Goal: Complete application form: Complete application form

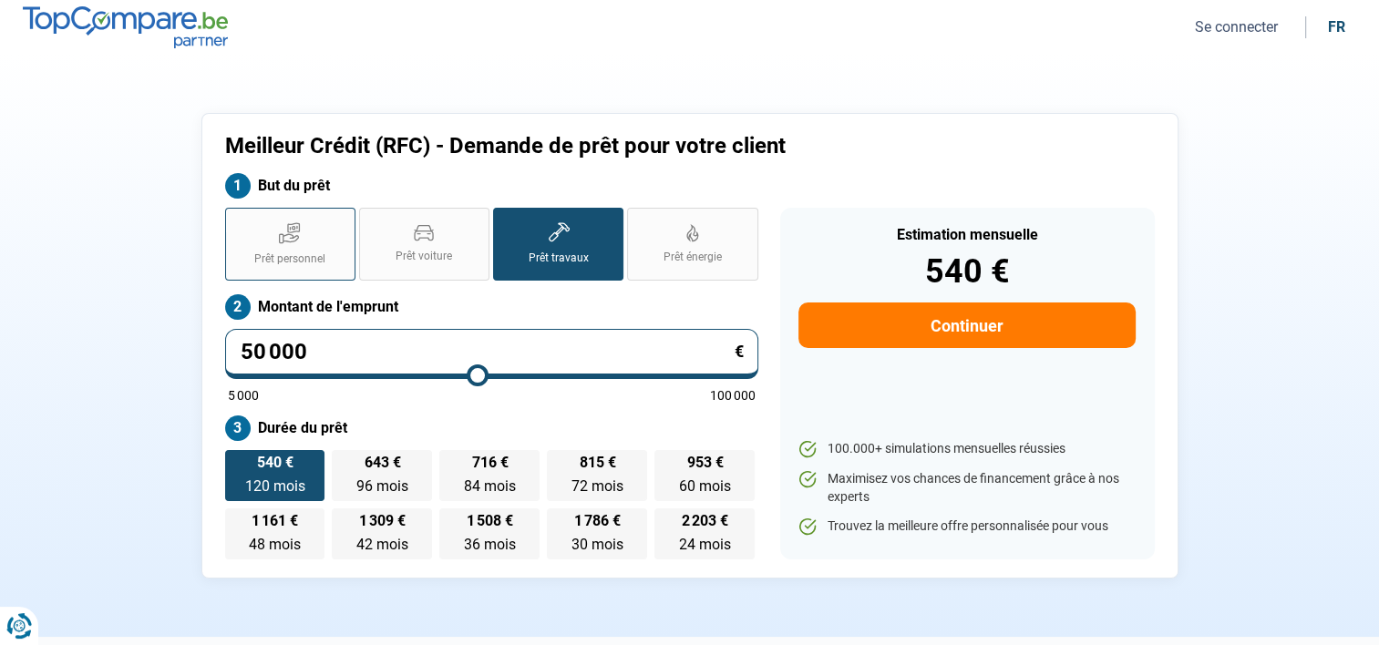
click at [312, 240] on label "Prêt personnel" at bounding box center [290, 244] width 130 height 73
click at [237, 220] on input "Prêt personnel" at bounding box center [231, 214] width 12 height 12
radio input "true"
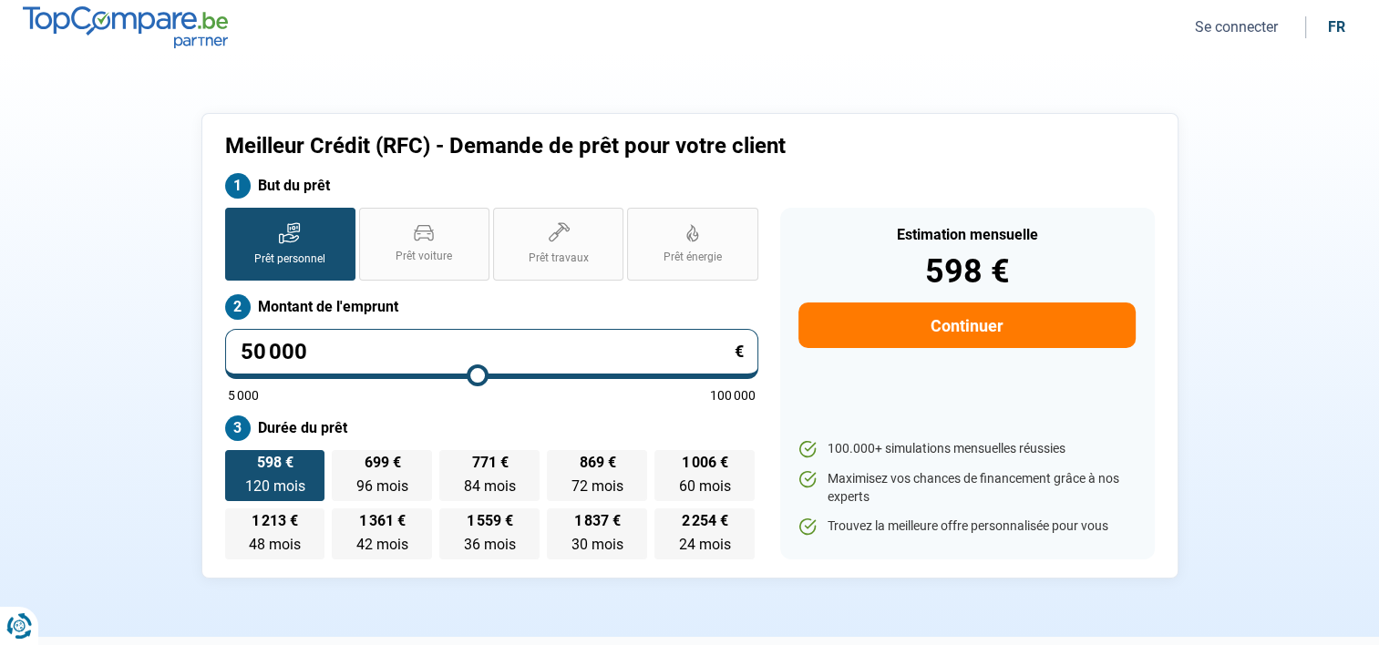
click at [312, 354] on input "50 000" at bounding box center [491, 354] width 533 height 50
type input "5 000"
type input "5000"
type input "500"
type input "5000"
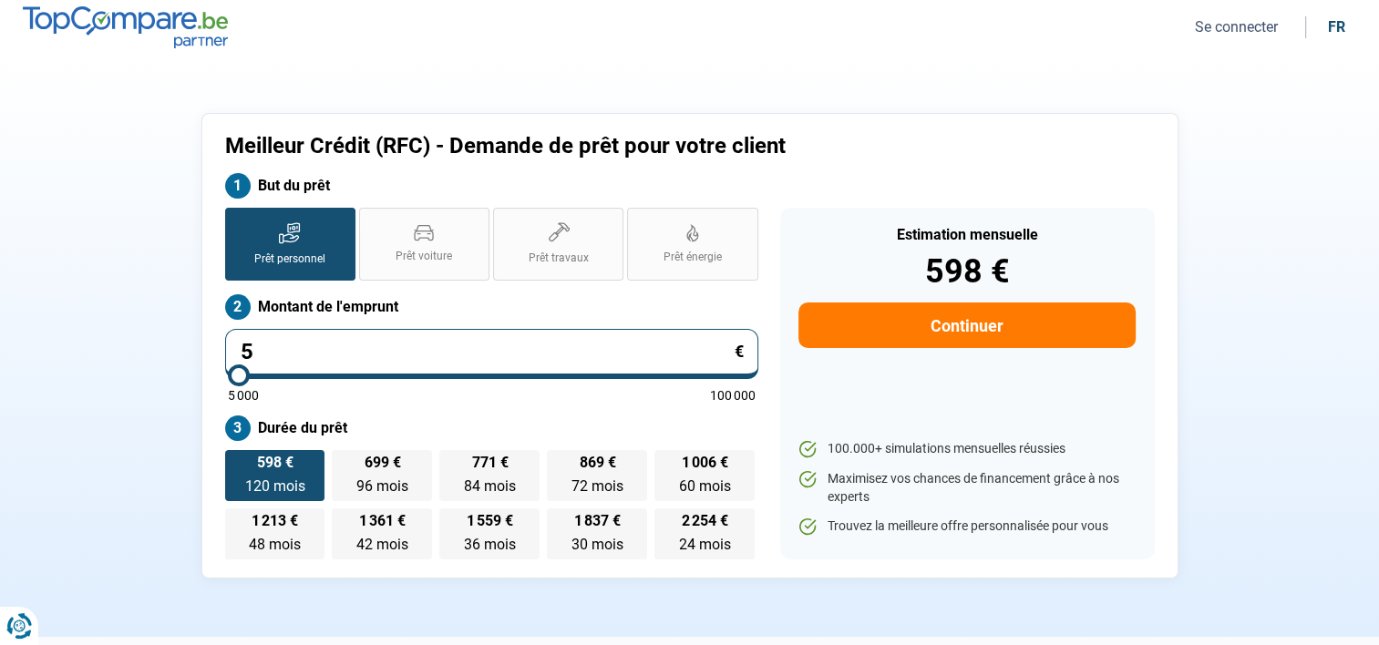
type input "0"
type input "5000"
type input "6"
type input "5000"
type input "60"
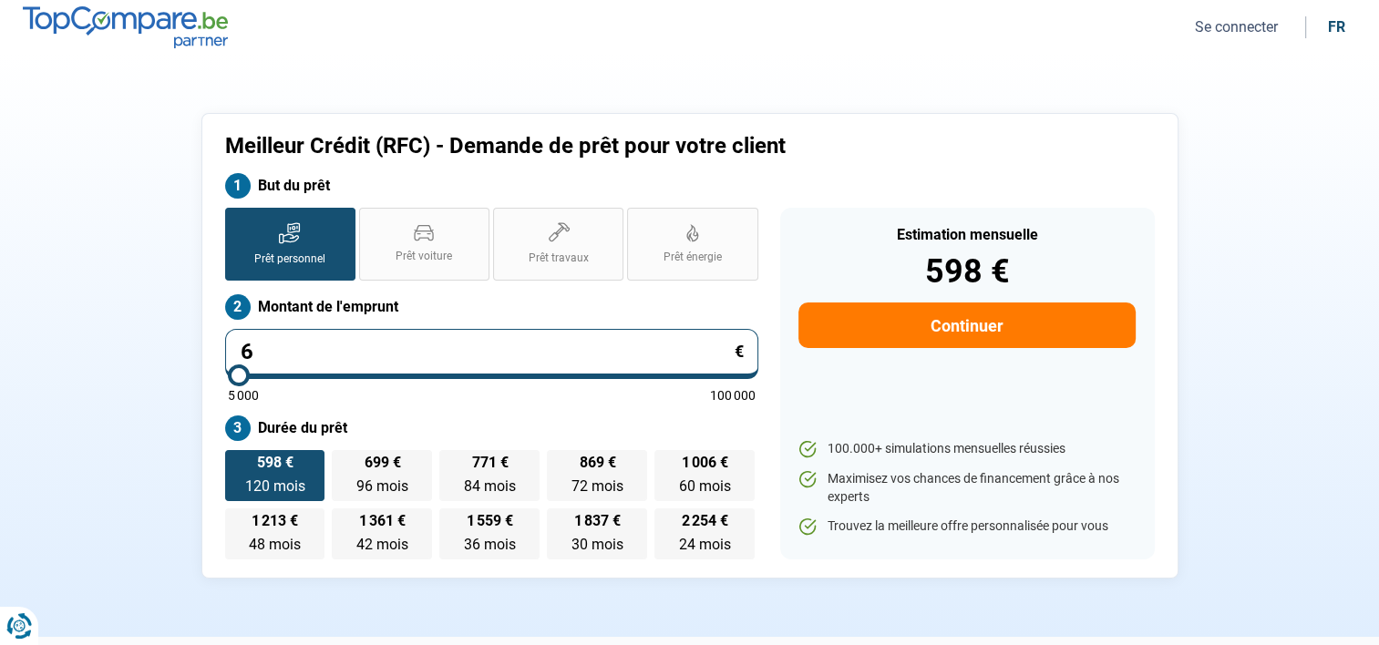
type input "5000"
click at [365, 357] on input "60" at bounding box center [491, 354] width 533 height 50
click at [365, 356] on input "60" at bounding box center [491, 354] width 533 height 50
type input "60 000"
type input "60000"
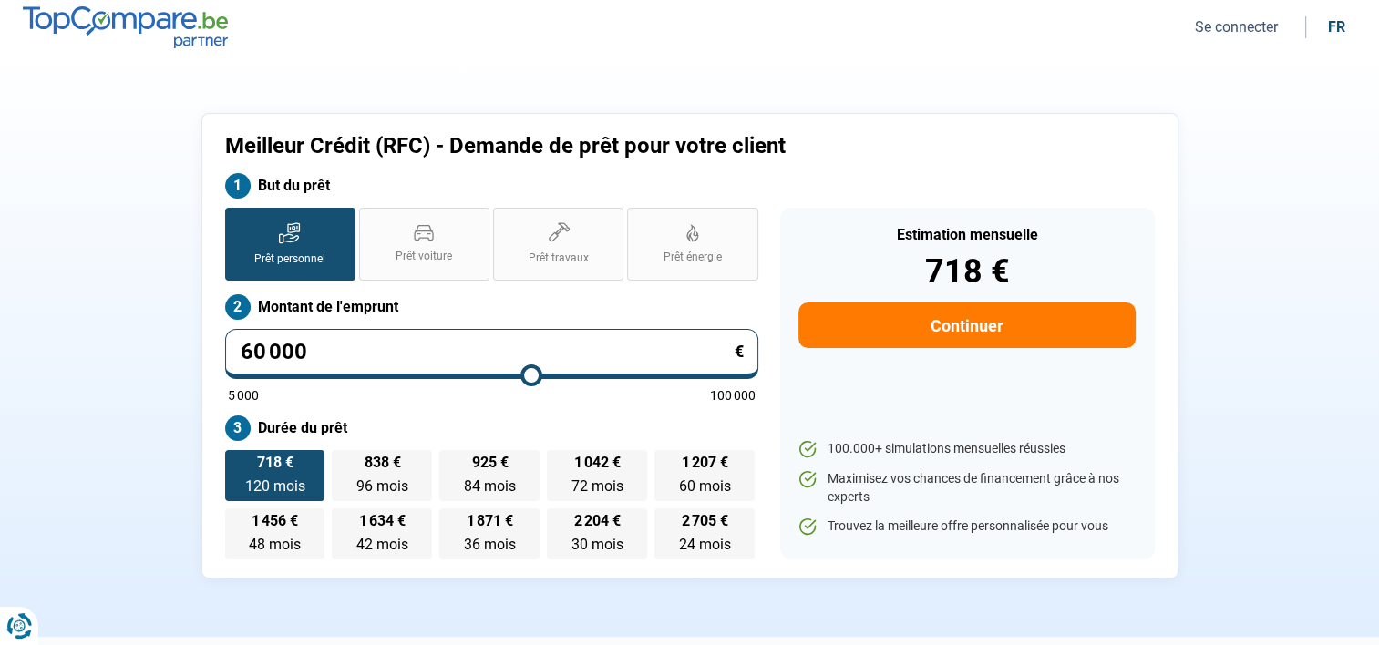
click at [253, 478] on span "120 mois" at bounding box center [274, 486] width 60 height 17
click at [237, 462] on input "718 € 120 mois 120 mois" at bounding box center [231, 456] width 12 height 12
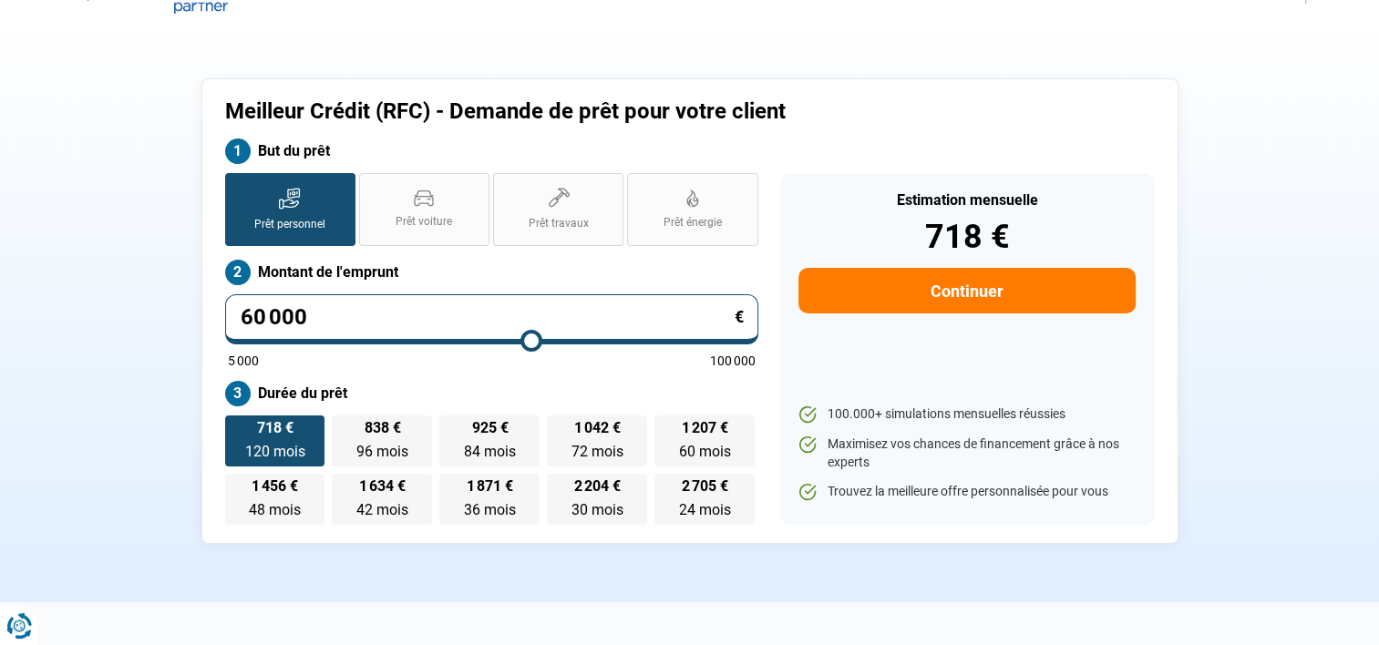
scroll to position [91, 0]
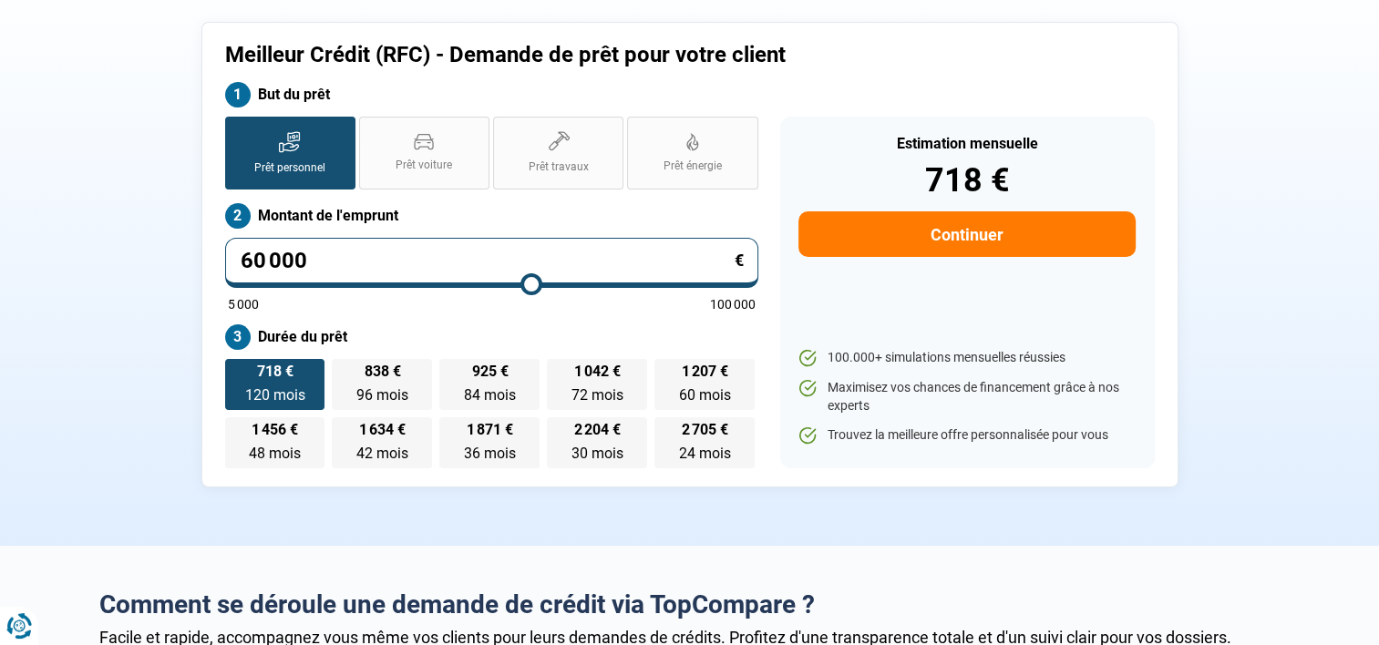
click at [427, 313] on div "Prêt personnel Prêt voiture Prêt travaux Prêt énergie Prêt personnel Montant de…" at bounding box center [491, 293] width 555 height 352
click at [970, 229] on button "Continuer" at bounding box center [967, 234] width 336 height 46
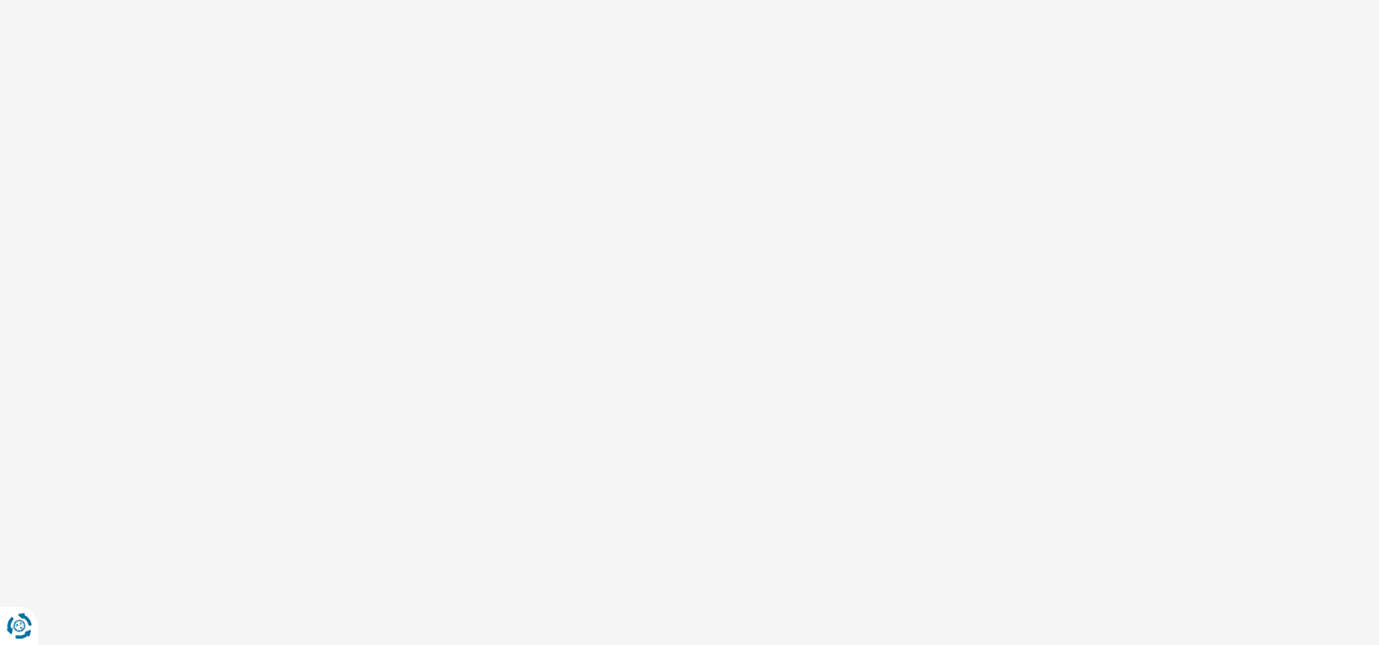
scroll to position [15, 0]
select select "32"
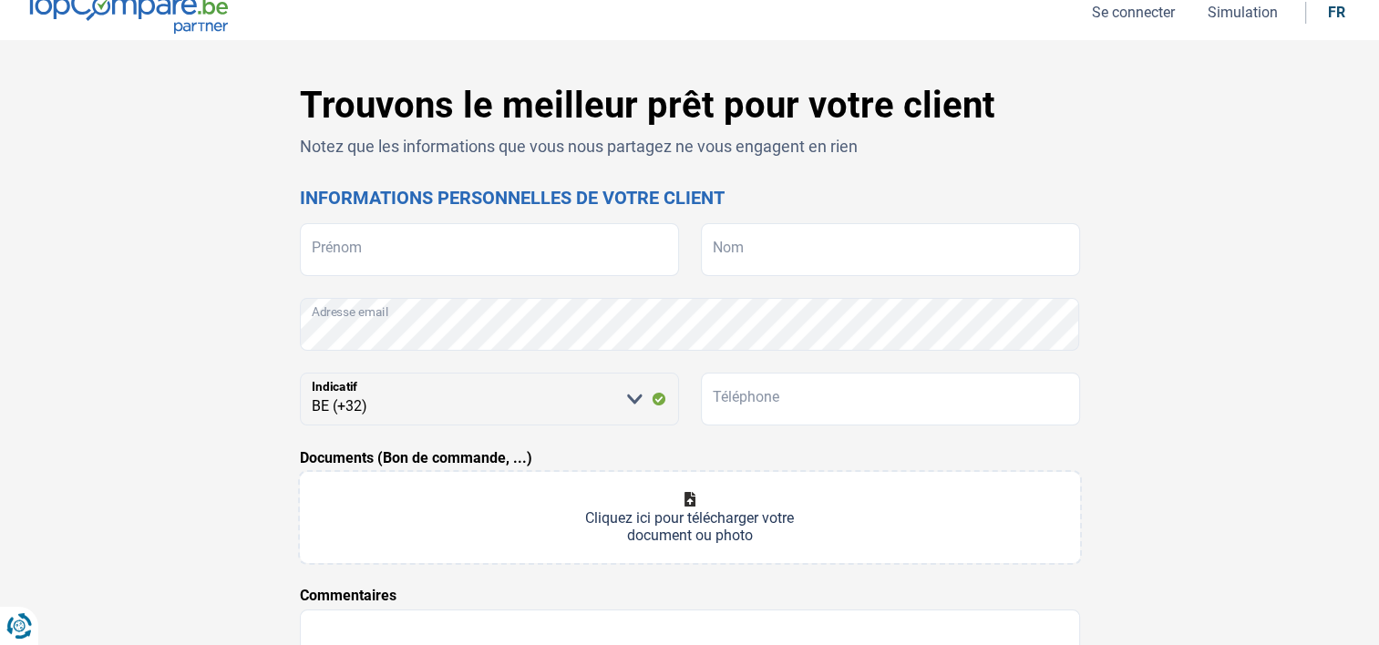
scroll to position [0, 0]
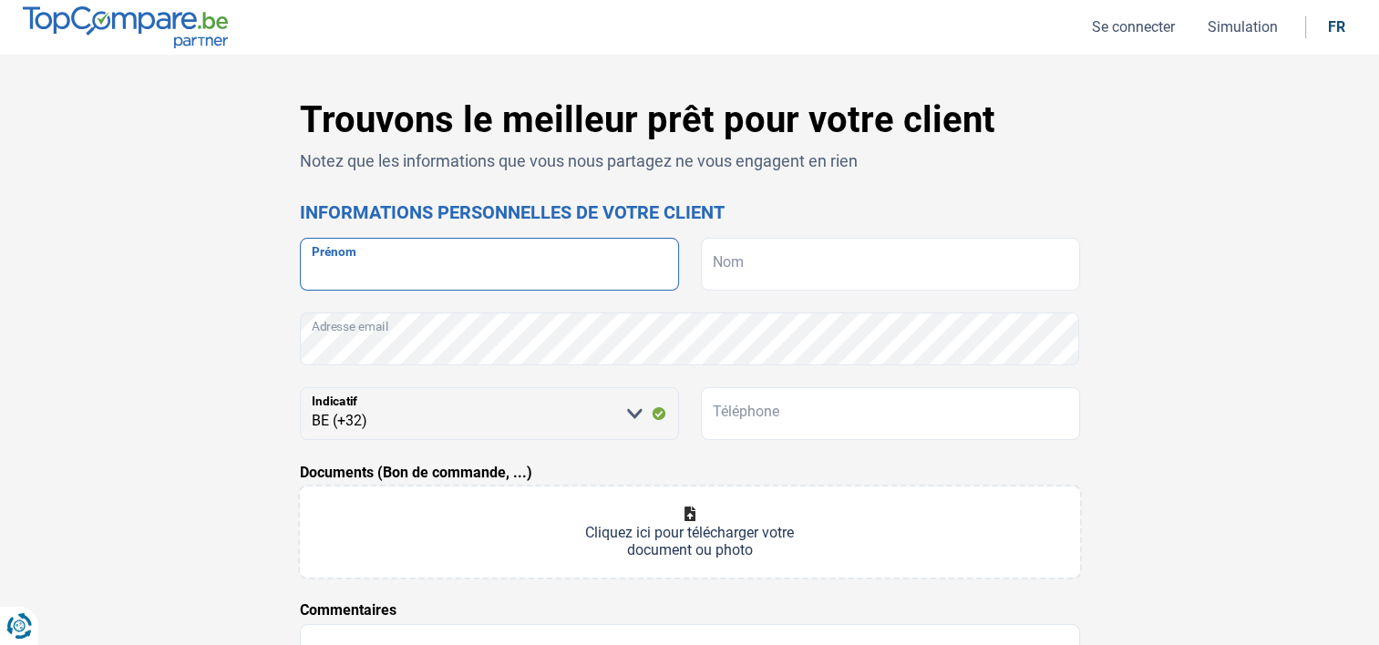
click at [418, 270] on input "Prénom" at bounding box center [489, 264] width 379 height 53
type input "SAQIP"
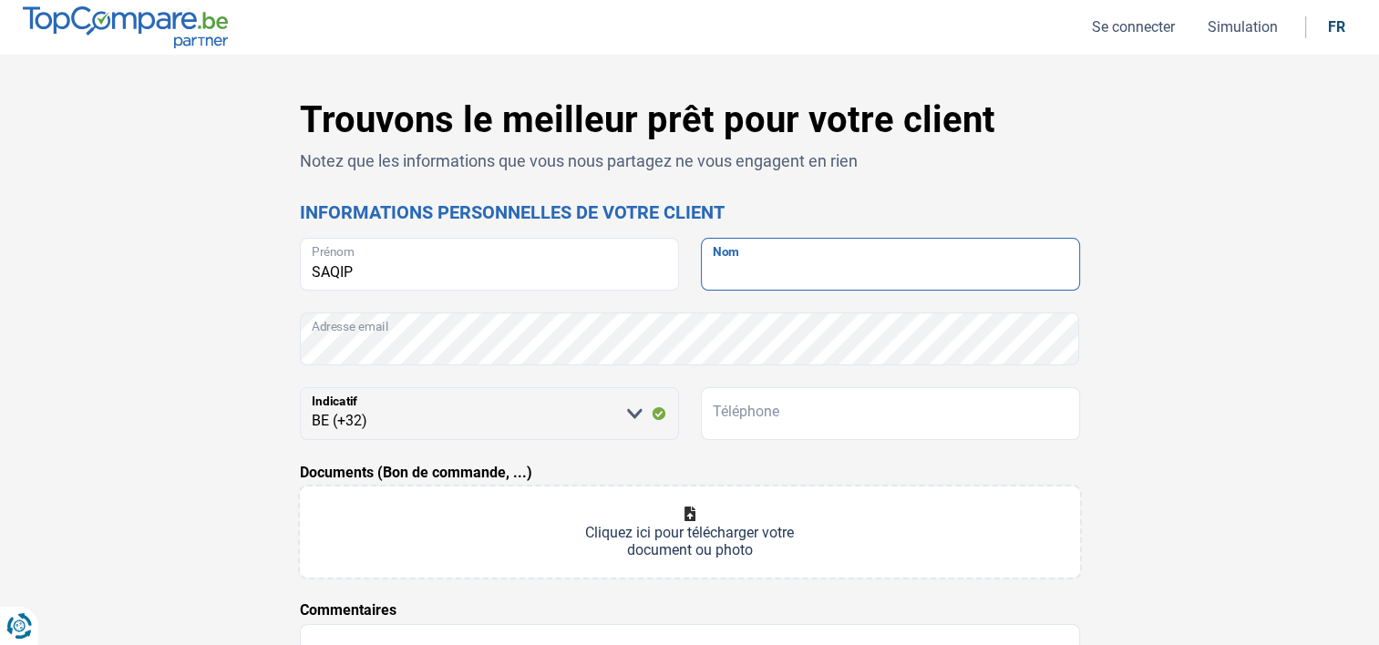
click at [758, 263] on input "Nom" at bounding box center [890, 264] width 379 height 53
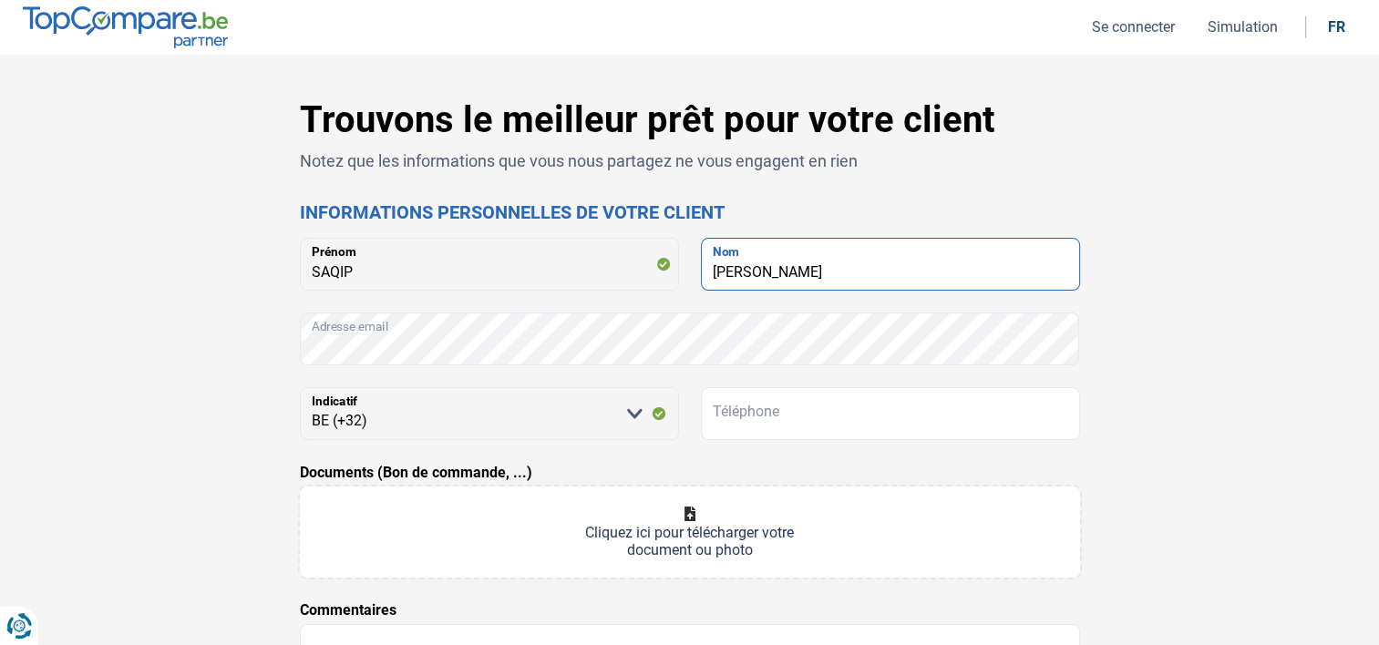
type input "[PERSON_NAME]"
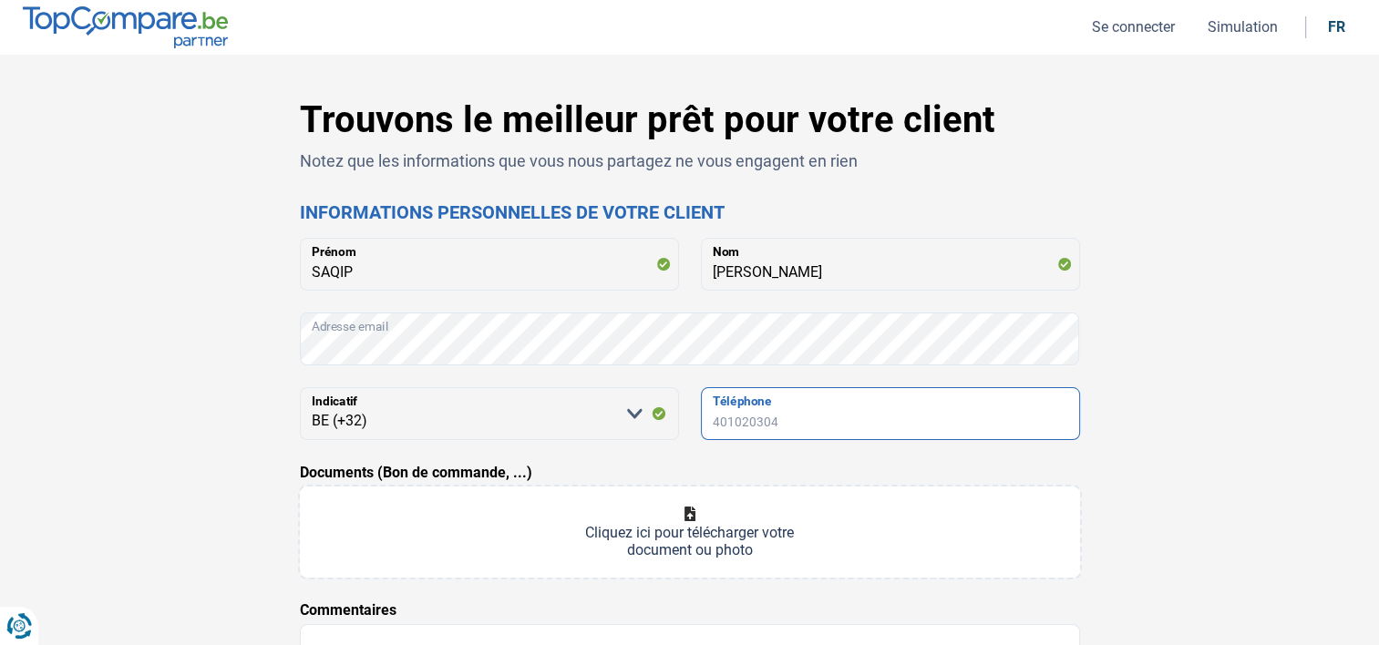
click at [825, 412] on input "Téléphone" at bounding box center [890, 413] width 379 height 53
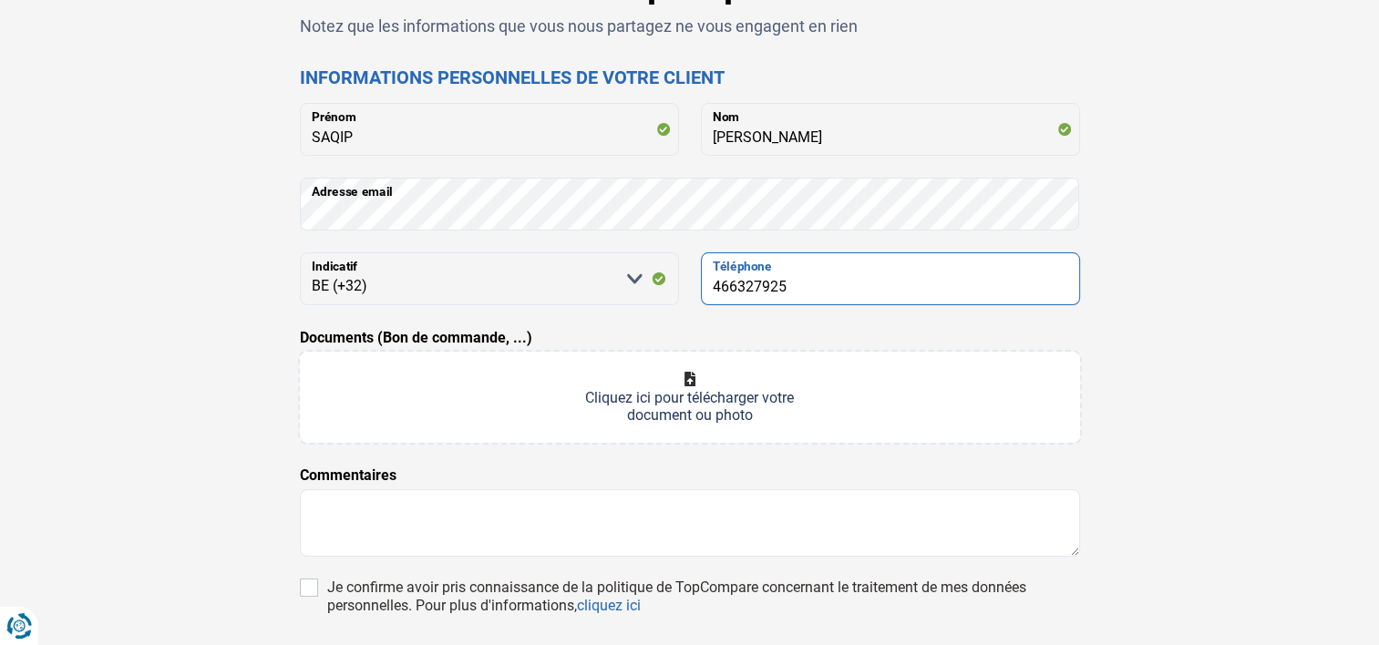
scroll to position [273, 0]
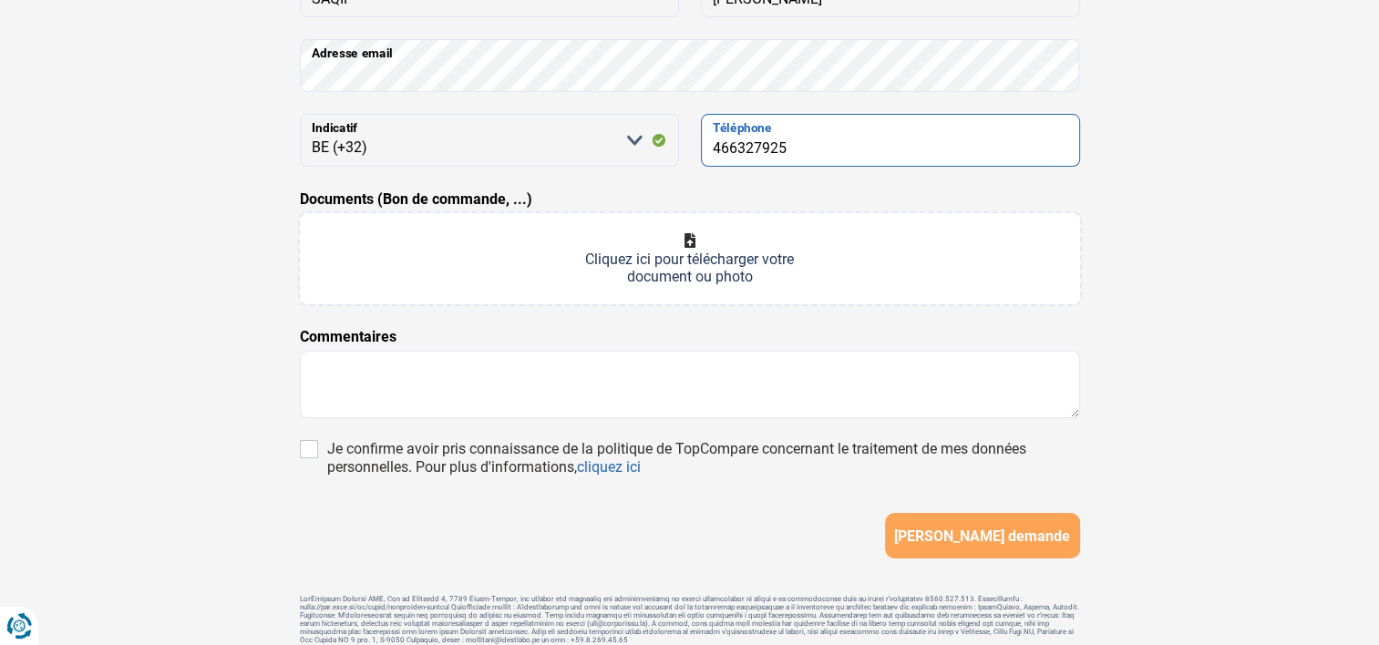
type input "466327925"
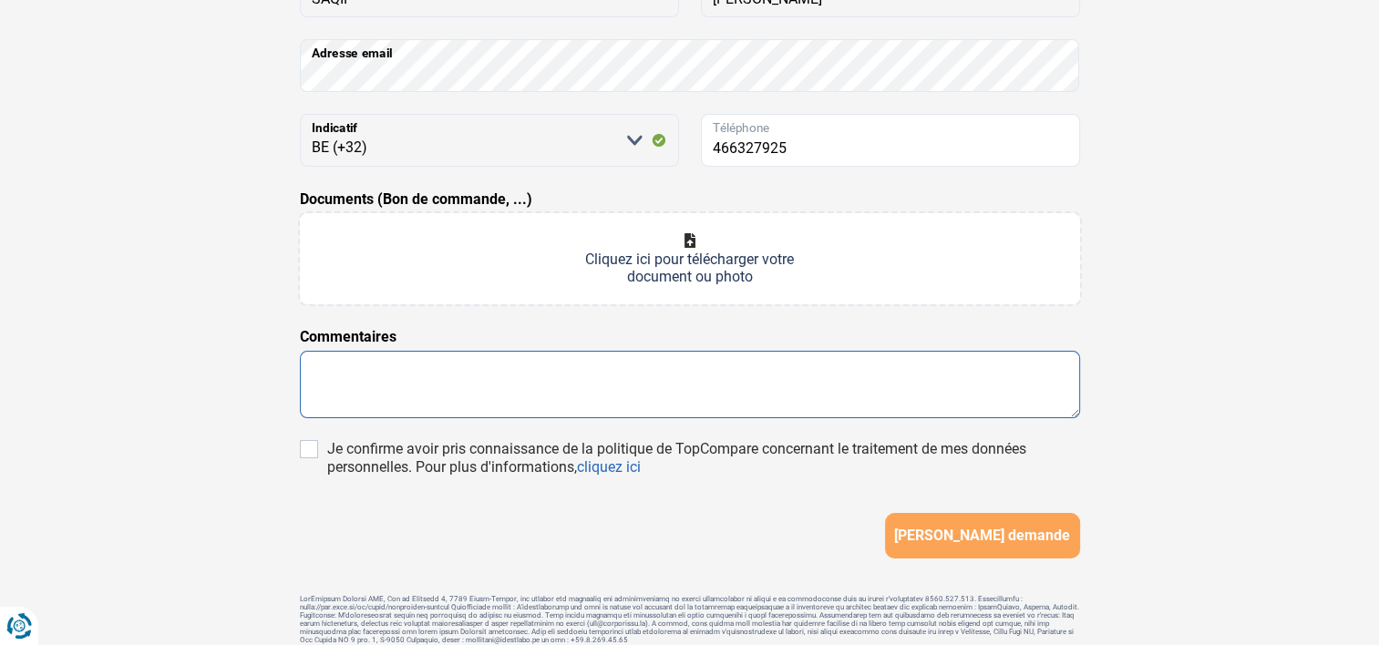
click at [349, 379] on textarea at bounding box center [690, 384] width 780 height 67
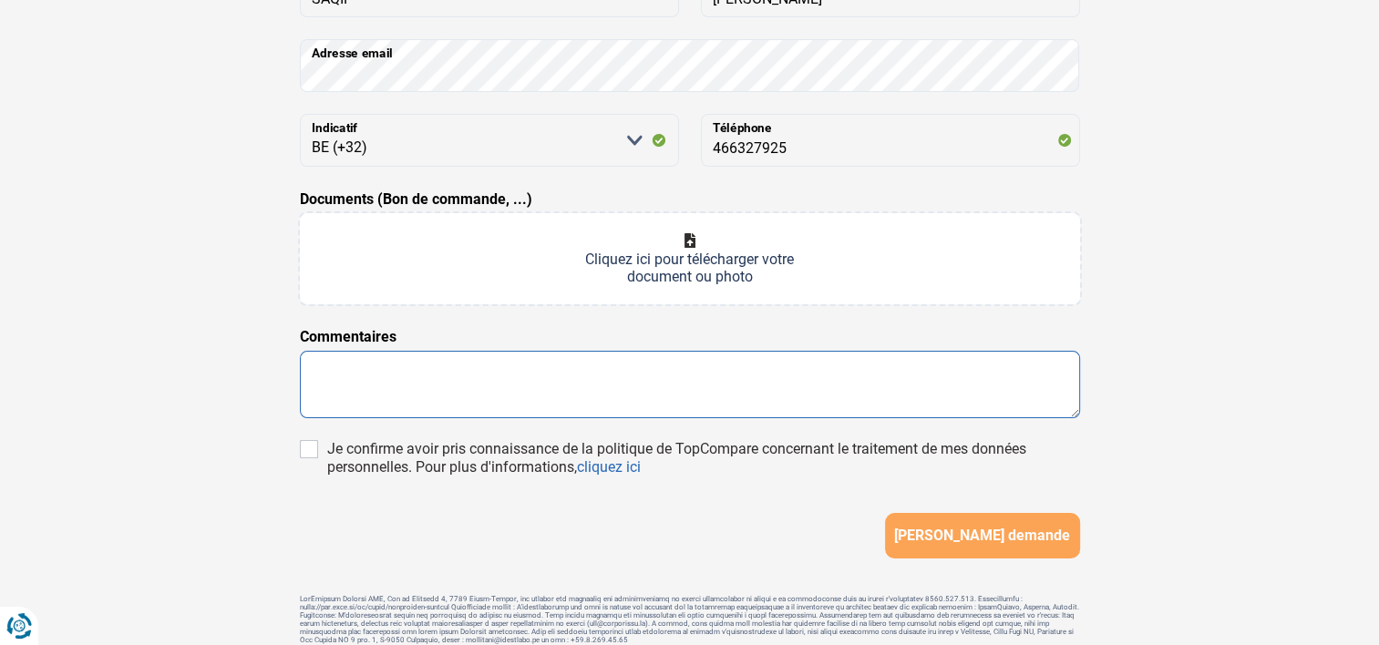
click at [310, 372] on textarea at bounding box center [690, 384] width 780 height 67
click at [536, 385] on textarea "Bonjour , ce PAT liquidité va servirbà rembourser" at bounding box center [690, 384] width 780 height 67
drag, startPoint x: 623, startPoint y: 386, endPoint x: 655, endPoint y: 367, distance: 37.5
click at [624, 385] on textarea "Bonjour , ce PAT liquidité va servir à rembourser" at bounding box center [690, 384] width 780 height 67
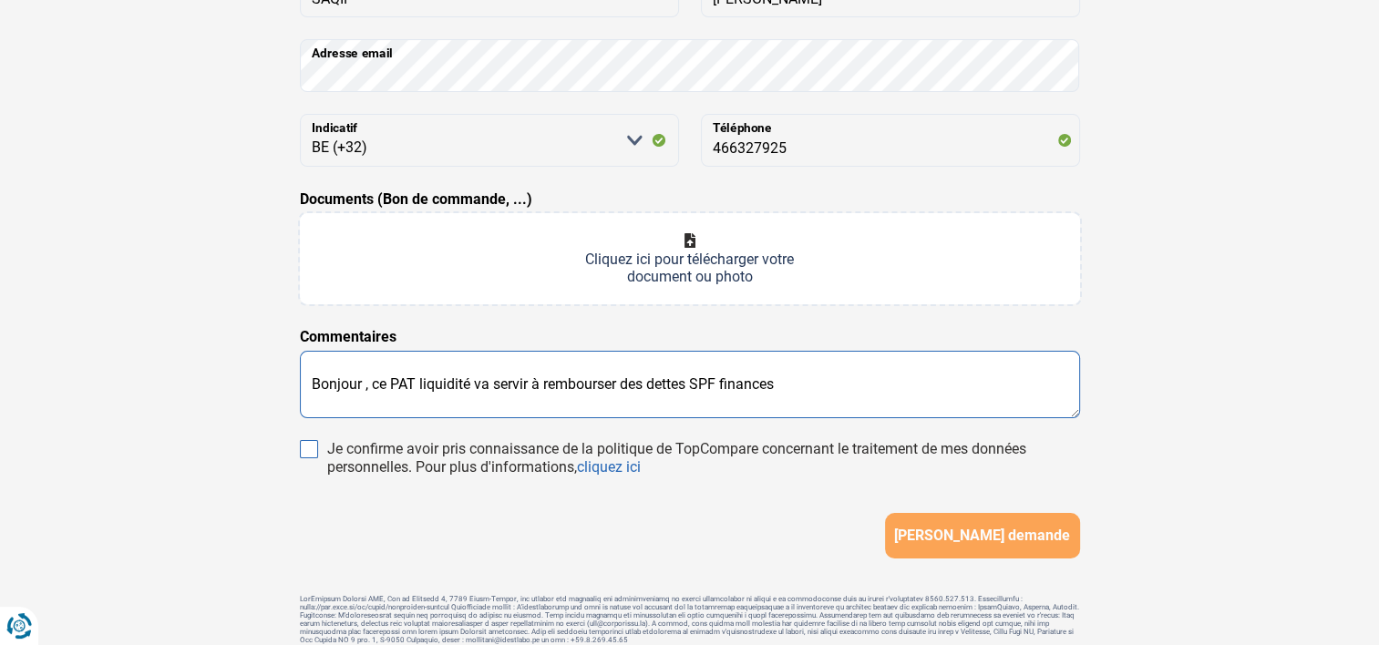
type textarea "Bonjour , ce PAT liquidité va servir à rembourser des dettes SPF finances"
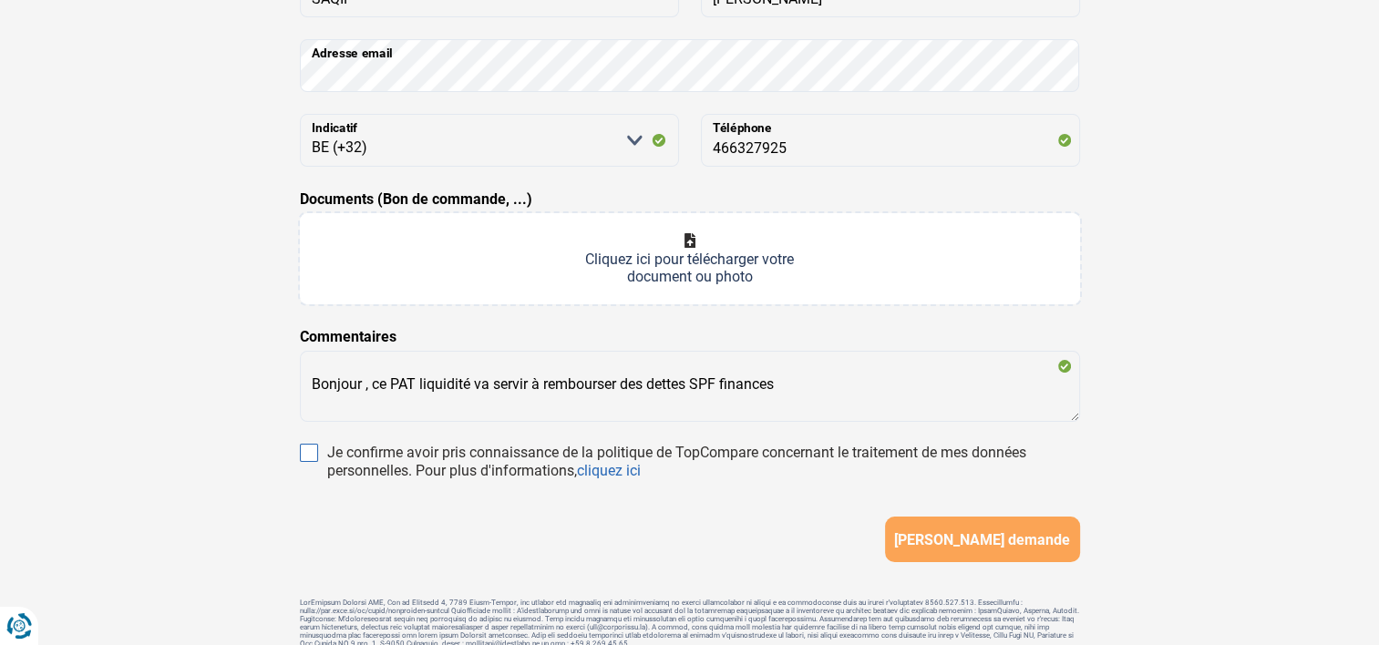
click at [309, 448] on input "Je confirme avoir pris connaissance de la politique de TopCompare concernant le…" at bounding box center [309, 453] width 18 height 18
checkbox input "true"
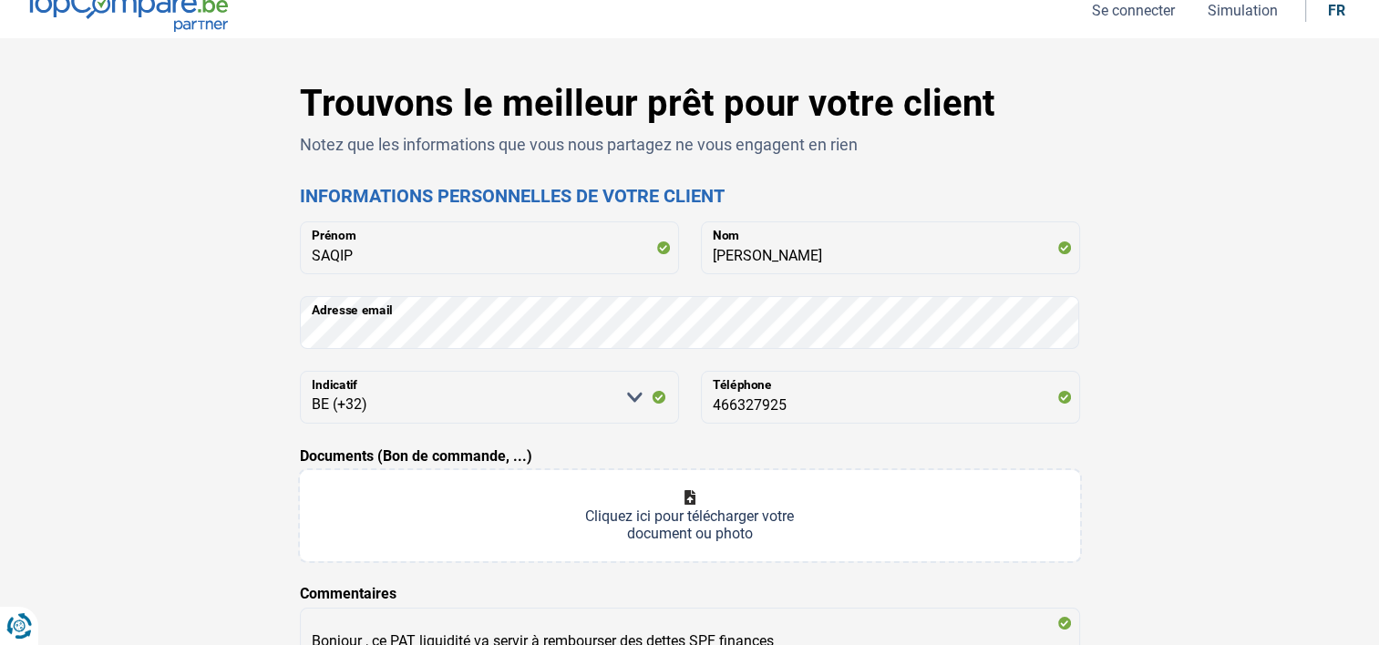
scroll to position [359, 0]
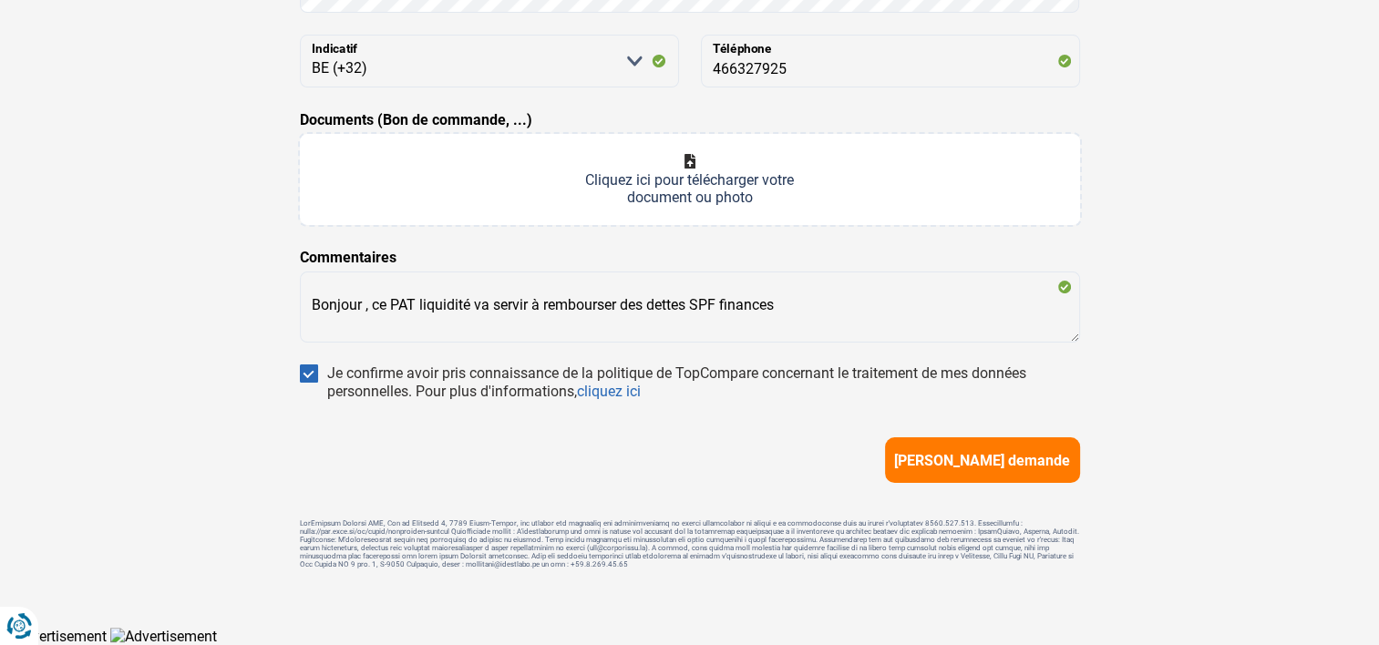
click at [959, 454] on span "[PERSON_NAME] demande" at bounding box center [982, 460] width 176 height 17
